Goal: Find specific page/section: Find specific page/section

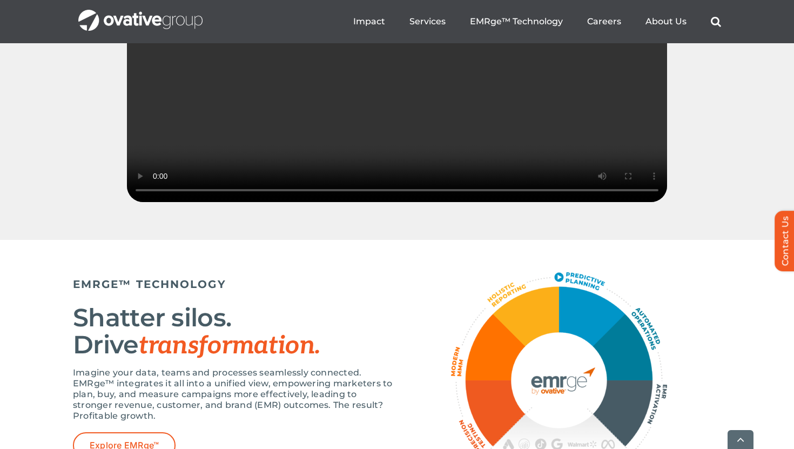
scroll to position [1784, 0]
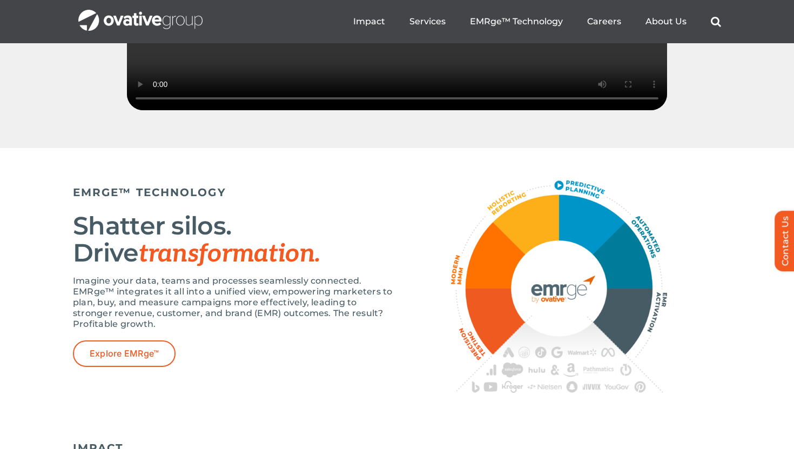
click at [602, 27] on ul "Impact Expert Insights Case Studies Awards & Press Services Media Measurement C…" at bounding box center [537, 21] width 368 height 35
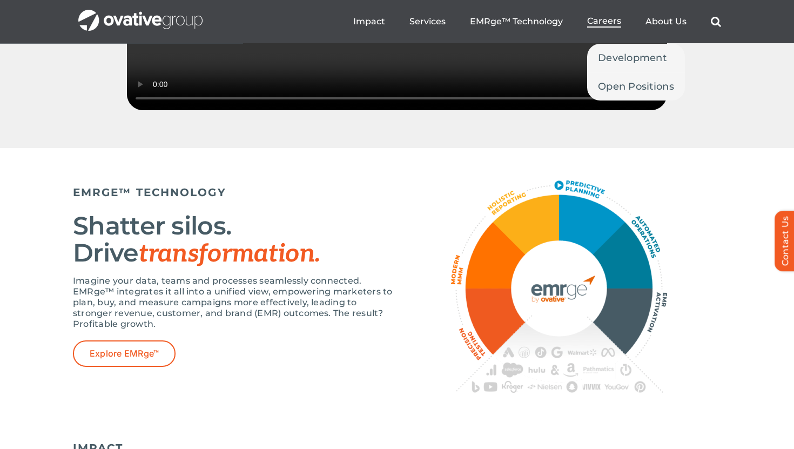
click at [602, 25] on span "Careers" at bounding box center [604, 21] width 34 height 11
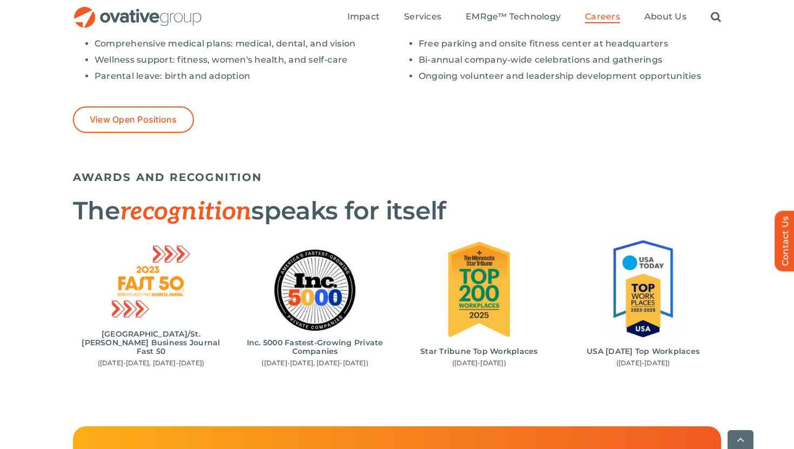
scroll to position [1013, 0]
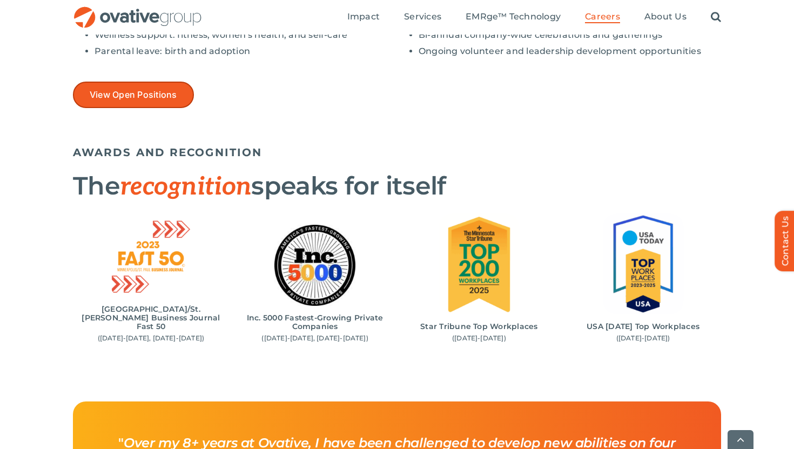
click at [149, 93] on span "View Open Positions" at bounding box center [134, 95] width 88 height 10
